Goal: Navigation & Orientation: Find specific page/section

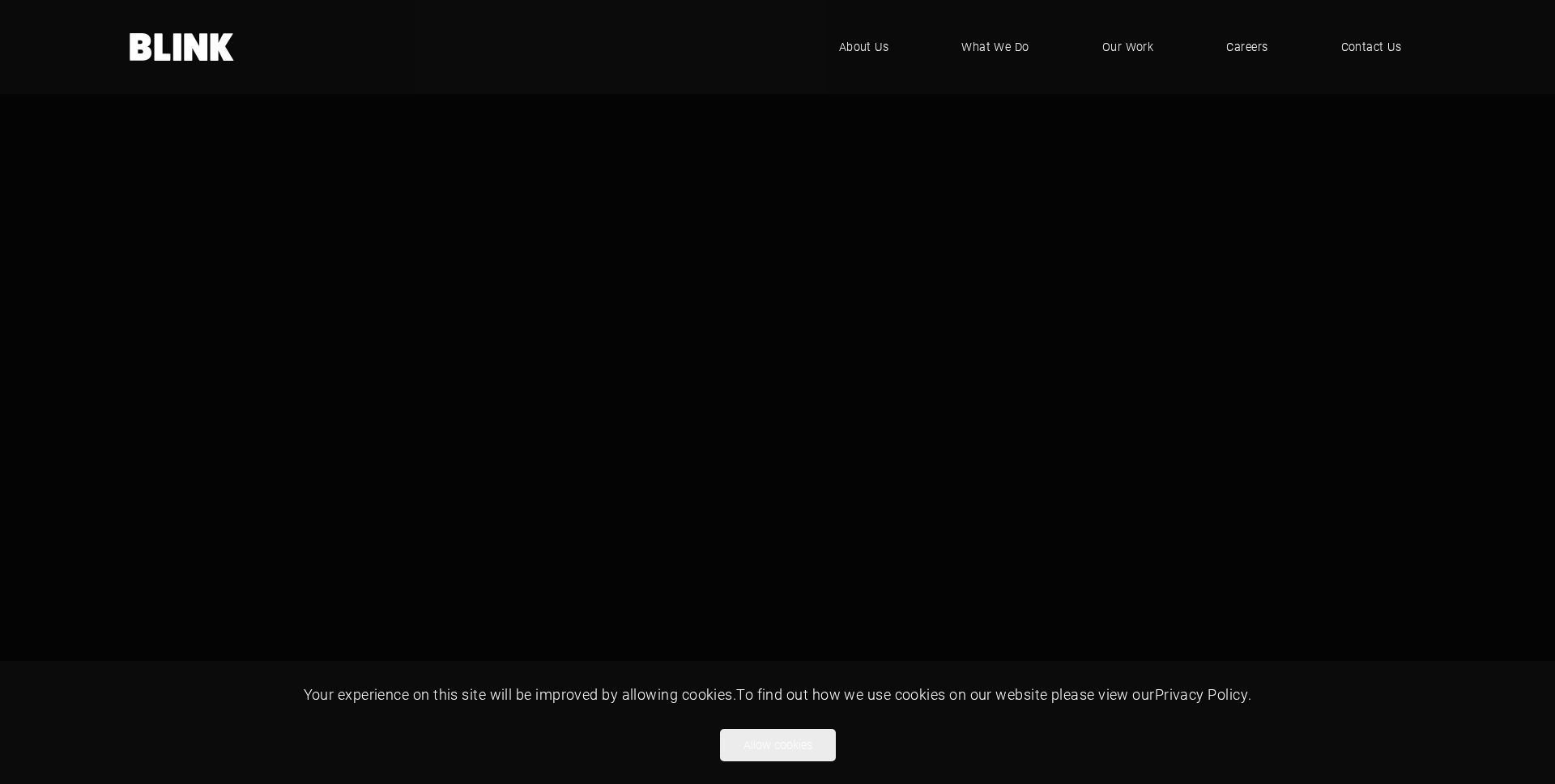
scroll to position [8, 0]
click at [760, 735] on button "Allow cookies" at bounding box center [777, 745] width 116 height 32
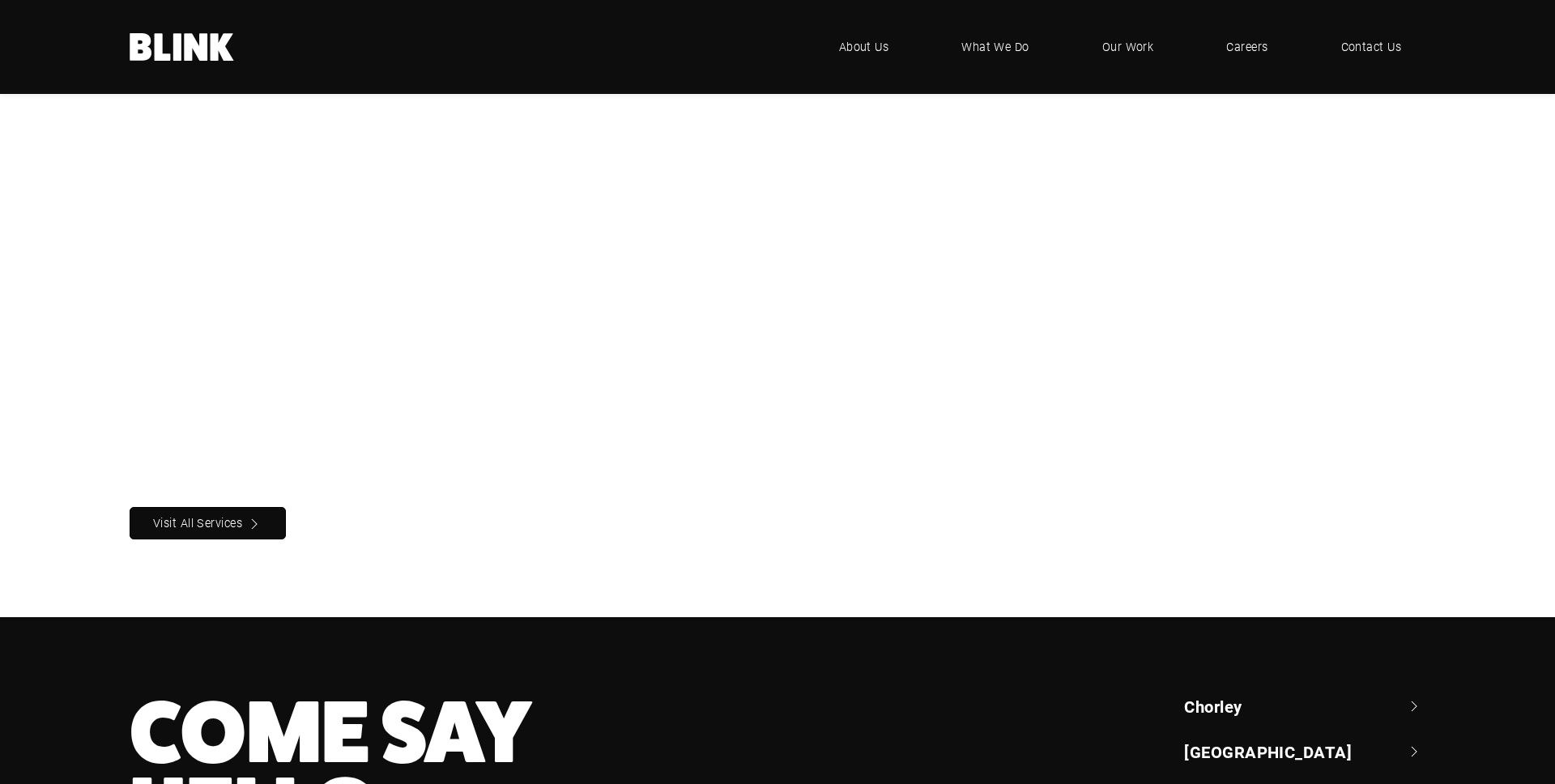
scroll to position [1765, 0]
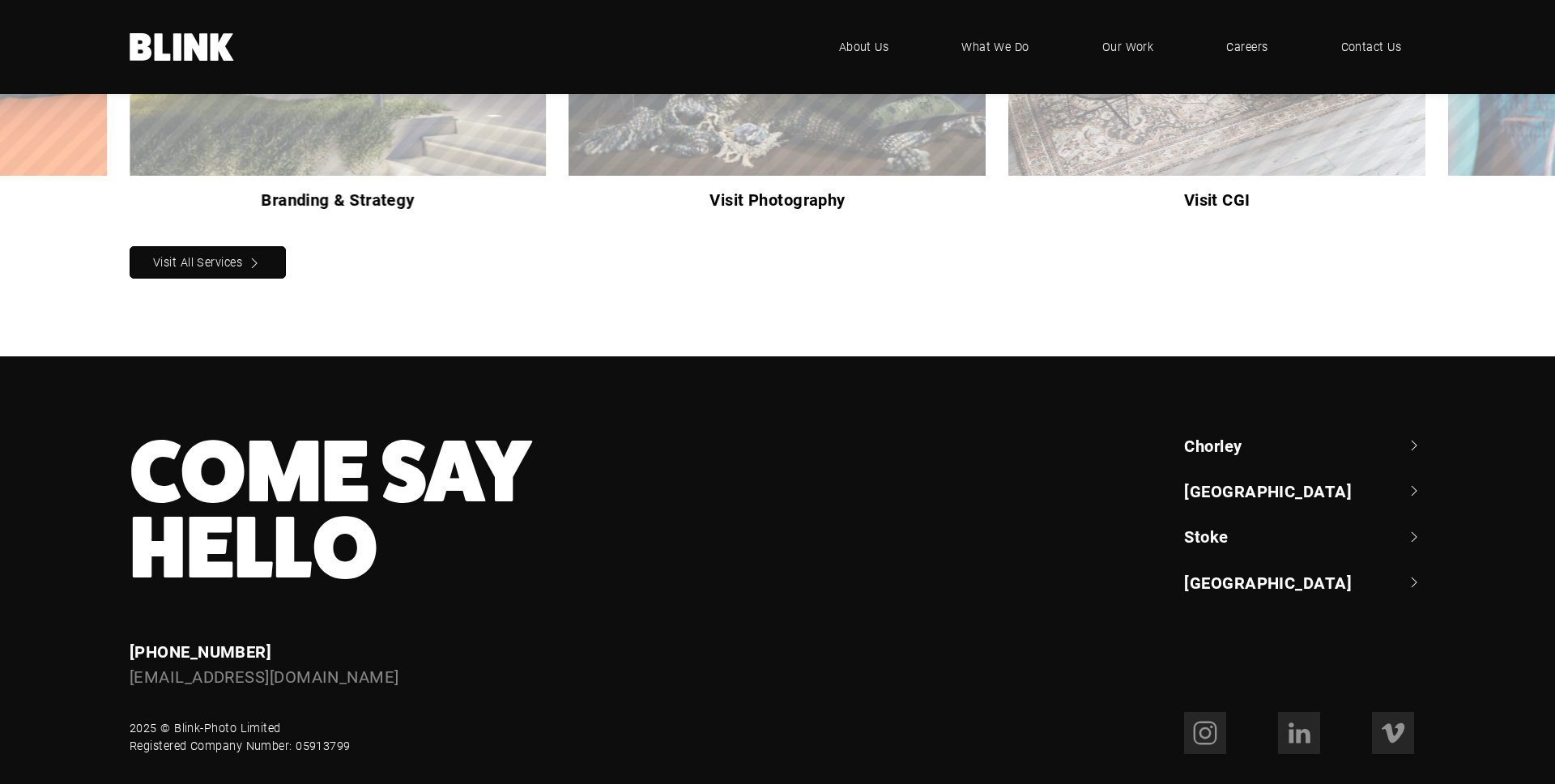
click at [1209, 480] on link "[GEOGRAPHIC_DATA]" at bounding box center [1304, 491] width 242 height 23
